Goal: Task Accomplishment & Management: Use online tool/utility

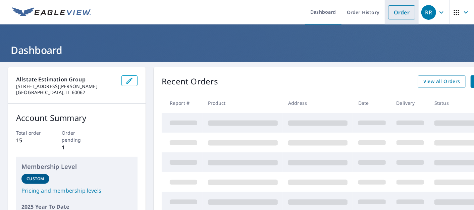
click at [398, 11] on link "Order" at bounding box center [401, 12] width 27 height 14
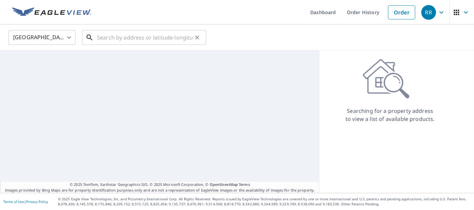
click at [132, 41] on input "text" at bounding box center [145, 37] width 96 height 19
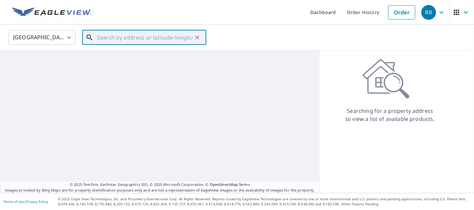
paste input "[STREET_ADDRESS] HEIGHTS [GEOGRAPHIC_DATA]"
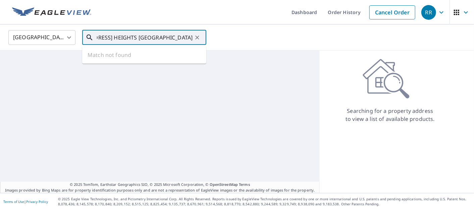
type input "[STREET_ADDRESS] HEIGHTS [GEOGRAPHIC_DATA]"
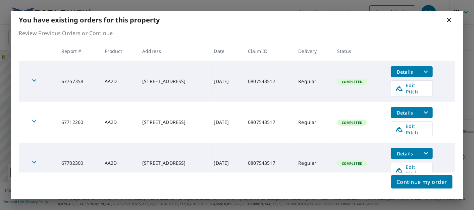
click at [449, 20] on icon at bounding box center [449, 20] width 8 height 8
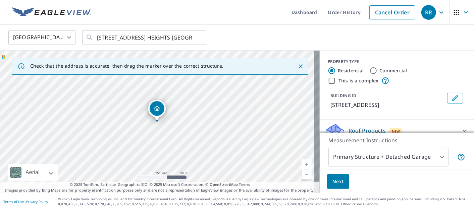
click at [156, 119] on div "Dropped pin, building 1, Residential property, 9495 Rich Valley Blvd Inver Grov…" at bounding box center [157, 117] width 9 height 7
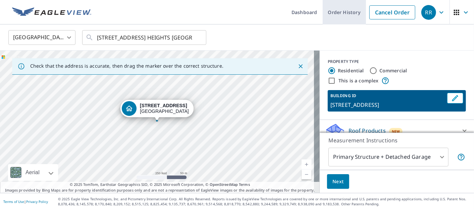
click at [347, 15] on link "Order History" at bounding box center [344, 12] width 43 height 24
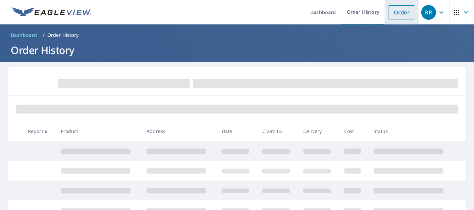
click at [398, 10] on link "Order" at bounding box center [401, 12] width 27 height 14
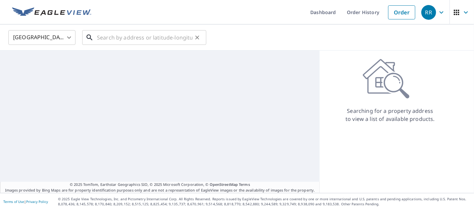
click at [179, 37] on input "text" at bounding box center [145, 37] width 96 height 19
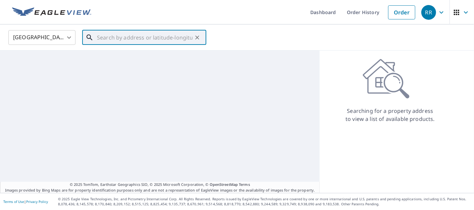
paste input "[STREET_ADDRESS] HEIGHTS [GEOGRAPHIC_DATA]"
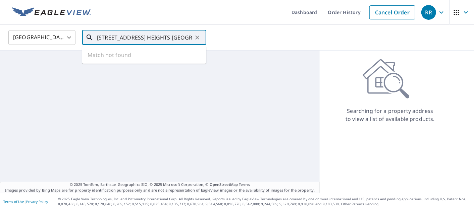
scroll to position [0, 52]
type input "[STREET_ADDRESS] HEIGHTS [GEOGRAPHIC_DATA]"
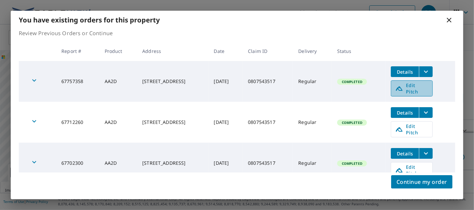
click at [419, 87] on span "Edit Pitch" at bounding box center [411, 88] width 33 height 13
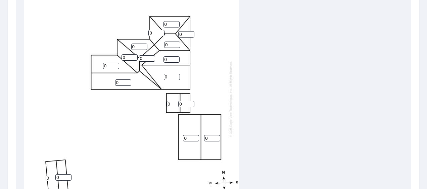
scroll to position [241, 0]
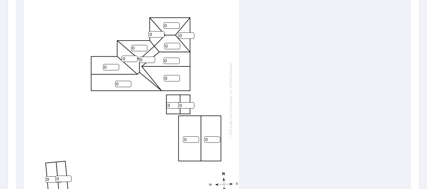
click at [173, 26] on input "0" at bounding box center [171, 25] width 16 height 6
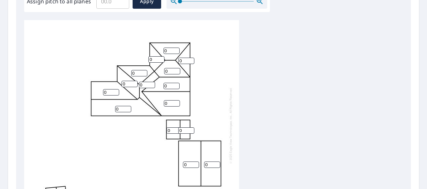
scroll to position [174, 0]
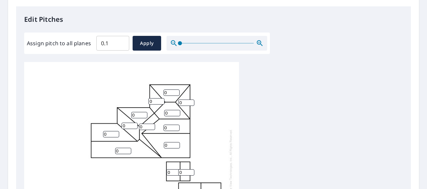
type input "0.1"
click at [119, 40] on input "0.1" at bounding box center [112, 43] width 33 height 19
drag, startPoint x: 114, startPoint y: 44, endPoint x: 66, endPoint y: 34, distance: 48.8
click at [69, 43] on div "Assign pitch to all planes 0.1 ​ Apply" at bounding box center [147, 43] width 240 height 15
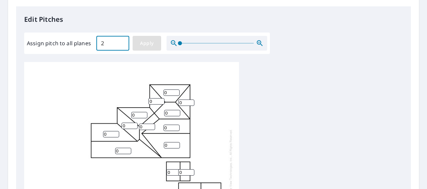
type input "2"
click at [149, 44] on span "Apply" at bounding box center [147, 43] width 18 height 8
type input "2"
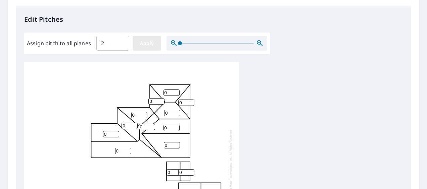
type input "2"
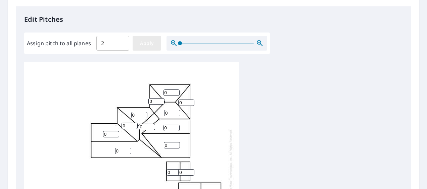
type input "2"
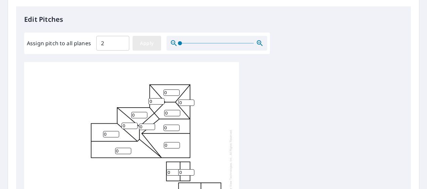
type input "2"
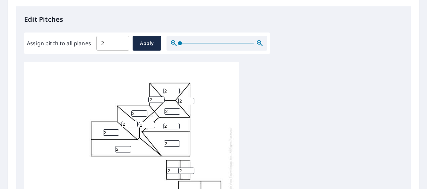
scroll to position [274, 0]
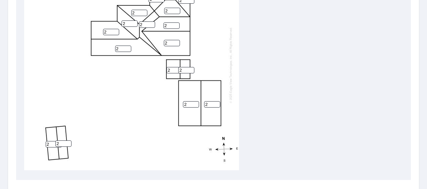
click at [46, 141] on input "2" at bounding box center [54, 144] width 16 height 6
type input "3"
type input "1"
click at [66, 141] on input "1" at bounding box center [63, 144] width 16 height 6
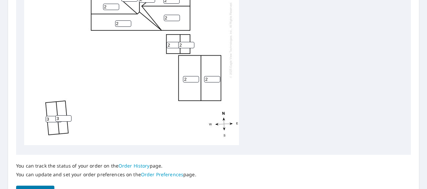
scroll to position [341, 0]
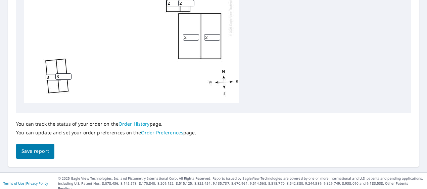
type input "3"
click at [40, 151] on span "Save report" at bounding box center [35, 151] width 28 height 8
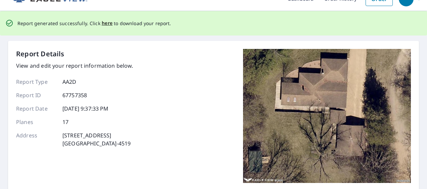
scroll to position [0, 0]
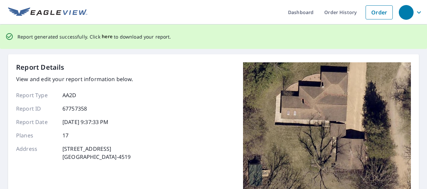
click at [108, 37] on span "here" at bounding box center [107, 37] width 11 height 8
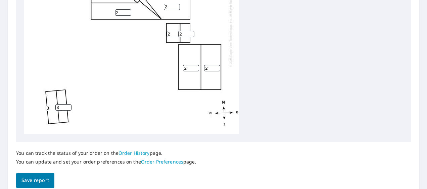
scroll to position [302, 0]
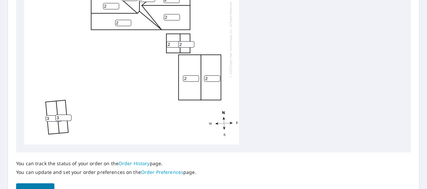
click at [171, 46] on input "2" at bounding box center [174, 44] width 16 height 6
type input "3"
click at [193, 47] on input "2" at bounding box center [186, 44] width 16 height 6
type input "3"
type input "1"
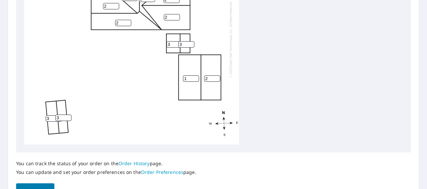
click at [195, 80] on input "1" at bounding box center [191, 78] width 16 height 6
click at [173, 44] on input "3" at bounding box center [174, 44] width 16 height 6
type input "3"
type input "0"
click at [184, 42] on input "3" at bounding box center [186, 44] width 16 height 6
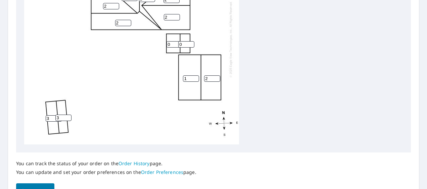
type input "0"
click at [187, 80] on input "1" at bounding box center [191, 78] width 16 height 6
type input "3"
click at [210, 81] on input "2" at bounding box center [212, 78] width 16 height 6
type input "4"
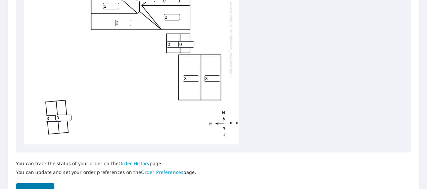
type input "3"
click at [51, 119] on input "3" at bounding box center [54, 118] width 16 height 6
type input "3"
type input "0"
click at [61, 117] on input "3" at bounding box center [63, 118] width 16 height 6
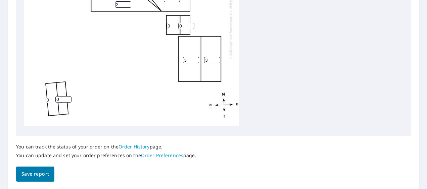
scroll to position [341, 0]
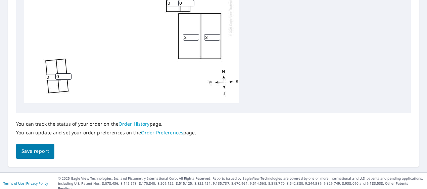
type input "0"
click at [32, 148] on span "Save report" at bounding box center [35, 151] width 28 height 8
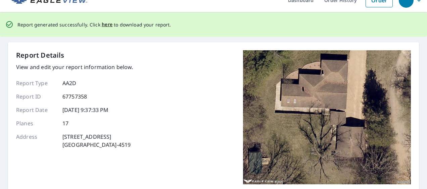
scroll to position [0, 0]
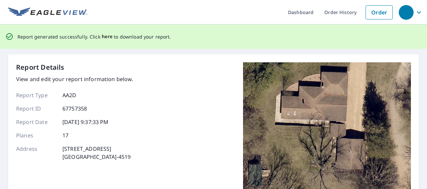
click at [107, 39] on span "here" at bounding box center [107, 37] width 11 height 8
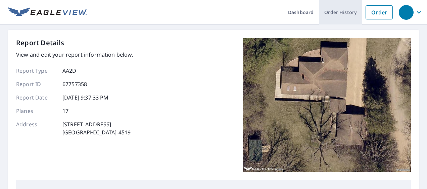
click at [330, 13] on link "Order History" at bounding box center [340, 12] width 43 height 24
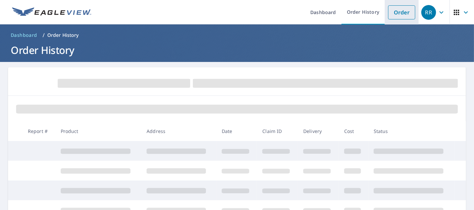
click at [398, 7] on link "Order" at bounding box center [401, 12] width 27 height 14
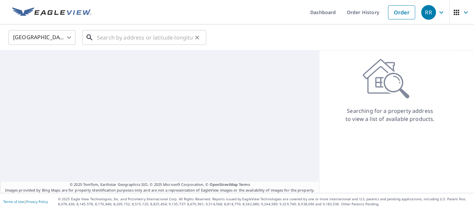
click at [140, 39] on input "text" at bounding box center [145, 37] width 96 height 19
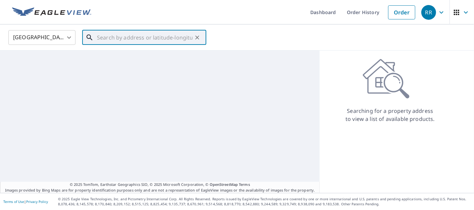
paste input "9495 RICH VALLEY BLVD INVER GROVE HEIGHTS Minnesot"
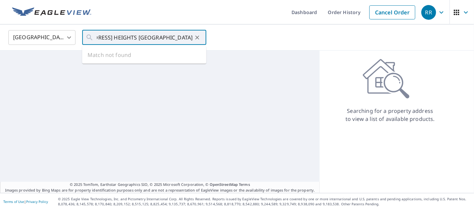
type input "9495 Rich Valley Blvd Inver Grove Heights, MN 55077"
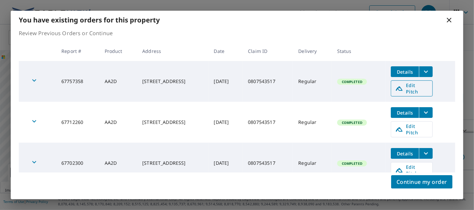
click at [428, 87] on span "Edit Pitch" at bounding box center [411, 88] width 33 height 13
